Goal: Information Seeking & Learning: Learn about a topic

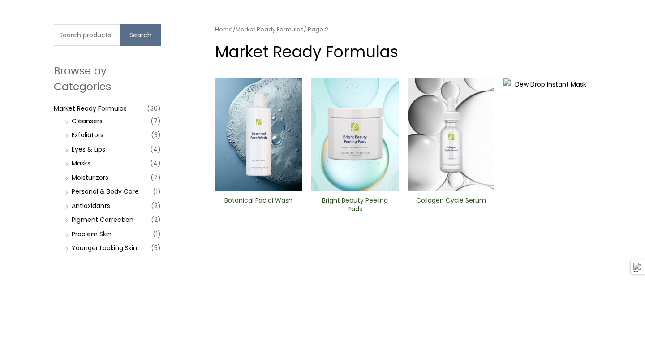
scroll to position [56, 0]
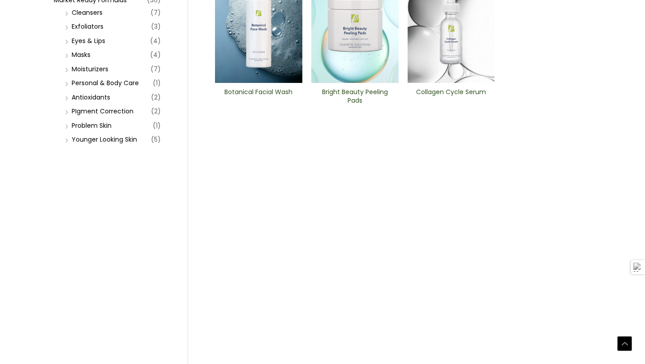
scroll to position [251, 0]
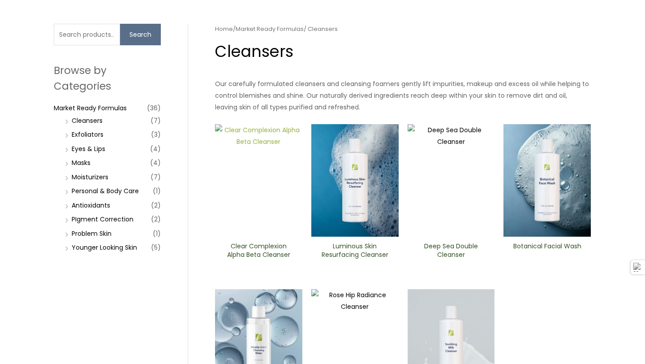
click at [269, 207] on img at bounding box center [258, 180] width 87 height 113
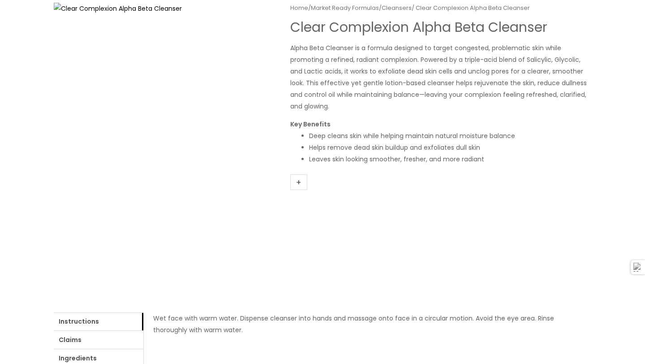
scroll to position [20, 0]
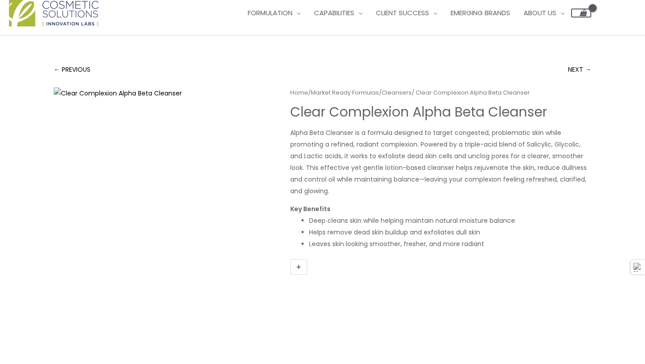
click at [301, 266] on link "+" at bounding box center [298, 267] width 17 height 16
click at [300, 266] on link "+" at bounding box center [298, 267] width 17 height 16
click at [366, 251] on div "Home / Market Ready Formulas / Cleansers / Clear Complexion Alpha Beta ​Cleanse…" at bounding box center [440, 184] width 301 height 194
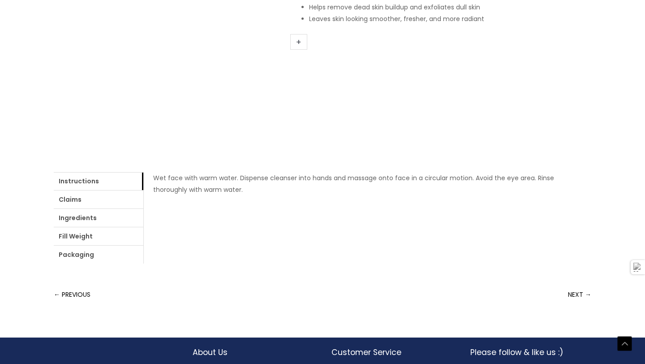
scroll to position [259, 0]
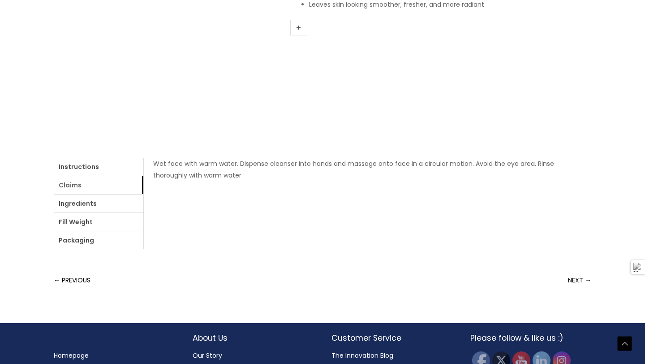
click at [91, 190] on link "Claims" at bounding box center [99, 185] width 90 height 18
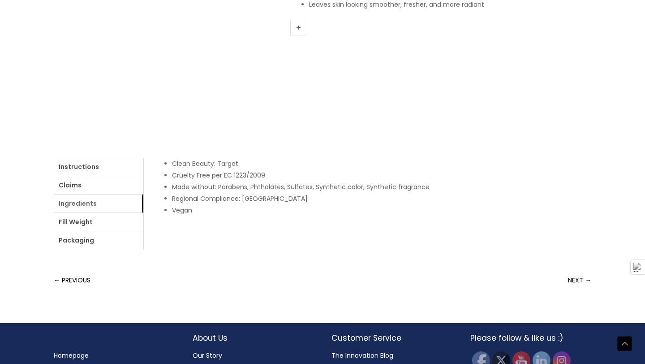
click at [93, 198] on link "Ingredients" at bounding box center [99, 203] width 90 height 18
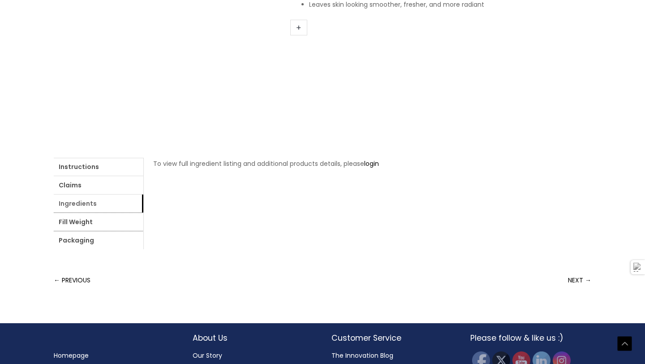
drag, startPoint x: 101, startPoint y: 222, endPoint x: 116, endPoint y: 200, distance: 26.2
click at [101, 228] on link "Fill Weight" at bounding box center [99, 222] width 90 height 18
click at [102, 247] on link "Packaging" at bounding box center [99, 240] width 90 height 18
click at [77, 170] on link "Instructions" at bounding box center [99, 167] width 90 height 18
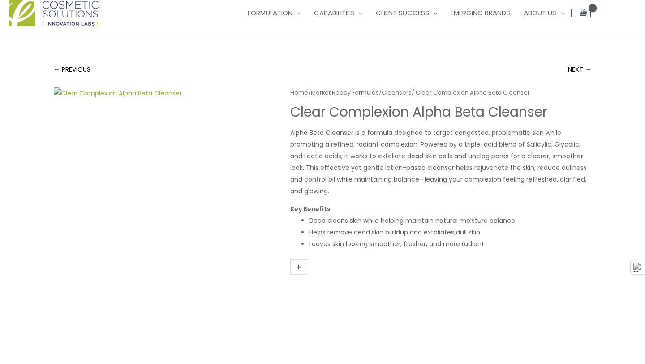
scroll to position [0, 0]
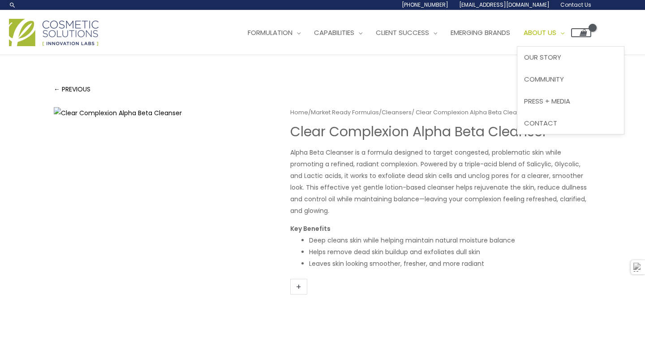
click at [553, 30] on span "About Us" at bounding box center [540, 32] width 33 height 9
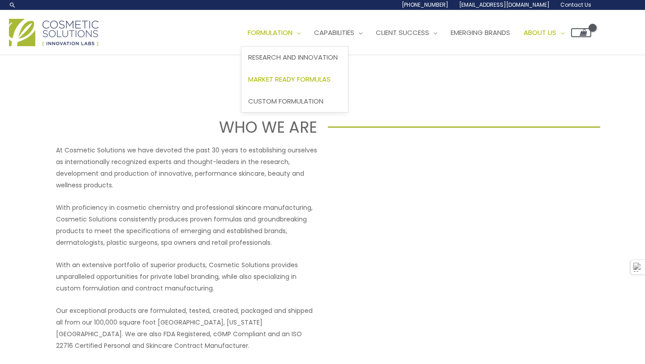
click at [321, 82] on span "Market Ready Formulas" at bounding box center [289, 78] width 82 height 9
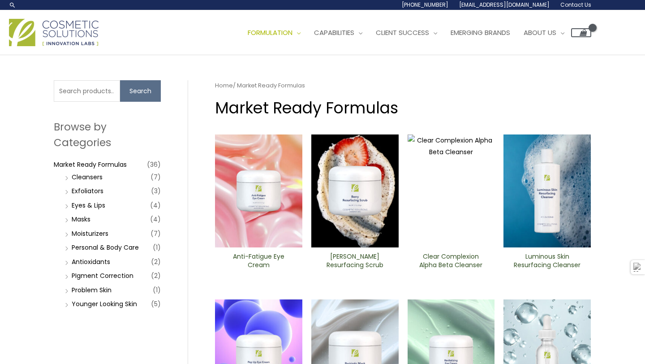
click at [515, 198] on img at bounding box center [547, 190] width 87 height 113
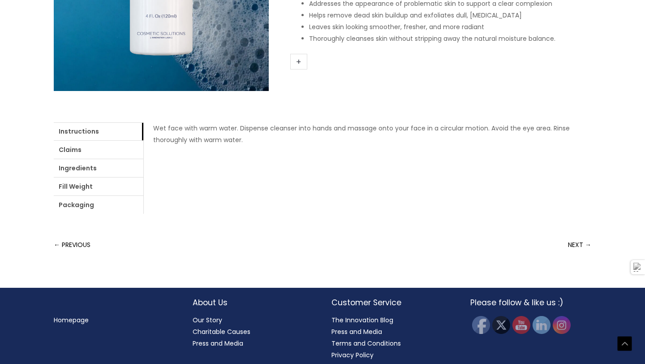
scroll to position [300, 0]
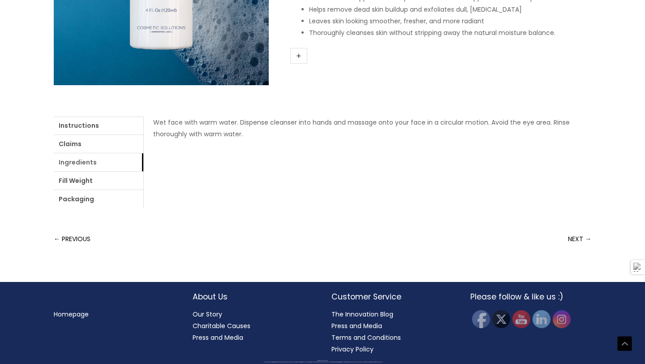
click at [107, 164] on link "Ingredients" at bounding box center [99, 162] width 90 height 18
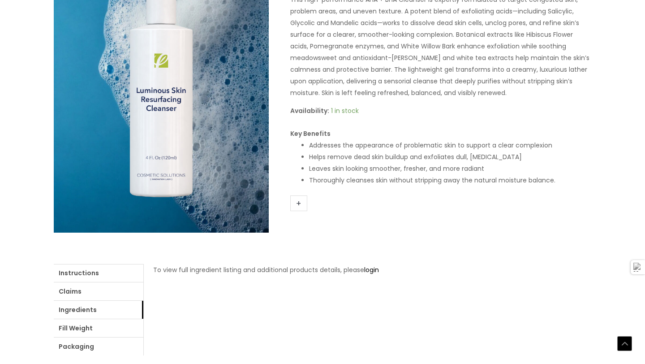
scroll to position [0, 0]
